Goal: Information Seeking & Learning: Understand process/instructions

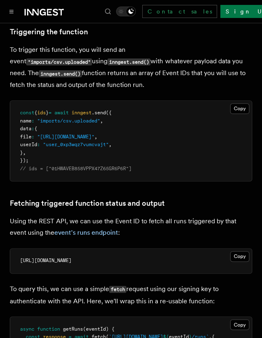
scroll to position [368, 0]
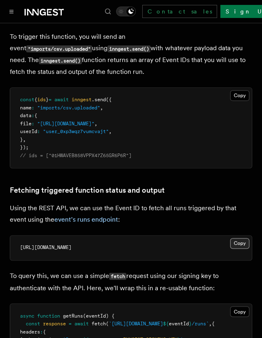
click at [240, 248] on button "Copy Copied" at bounding box center [239, 243] width 19 height 11
click at [240, 247] on button "Copy Copied" at bounding box center [239, 243] width 19 height 11
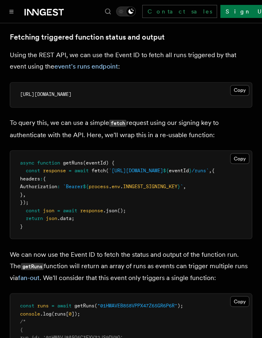
scroll to position [531, 0]
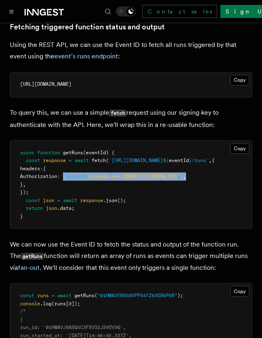
drag, startPoint x: 82, startPoint y: 181, endPoint x: 215, endPoint y: 186, distance: 132.9
click at [215, 186] on pre "async function getRuns (eventId) { const response = await fetch ( `[URL][DOMAIN…" at bounding box center [131, 185] width 242 height 88
copy span "`Bearer ${ process . env . INNGEST_SIGNING_KEY } ` ,"
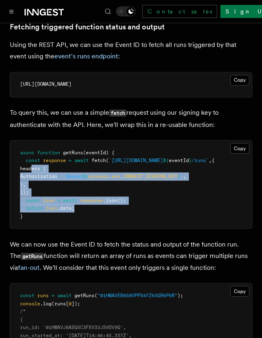
drag, startPoint x: 78, startPoint y: 215, endPoint x: 32, endPoint y: 175, distance: 61.4
click at [32, 175] on pre "async function getRuns (eventId) { const response = await fetch ( `[URL][DOMAIN…" at bounding box center [131, 185] width 242 height 88
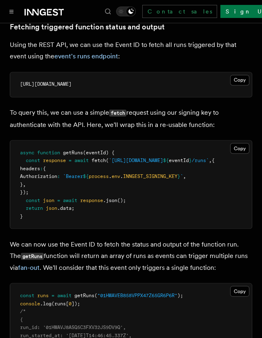
click at [132, 146] on div "Copy Copied async function getRuns (eventId) { const response = await fetch ( `…" at bounding box center [131, 184] width 242 height 89
